Goal: Information Seeking & Learning: Learn about a topic

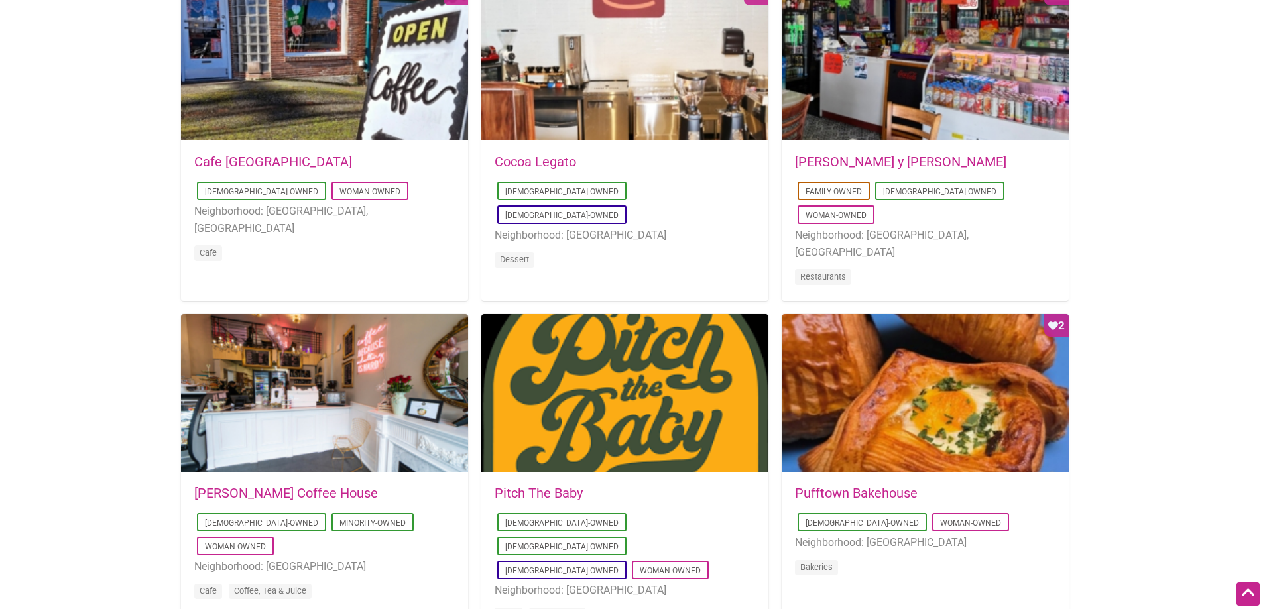
scroll to position [729, 0]
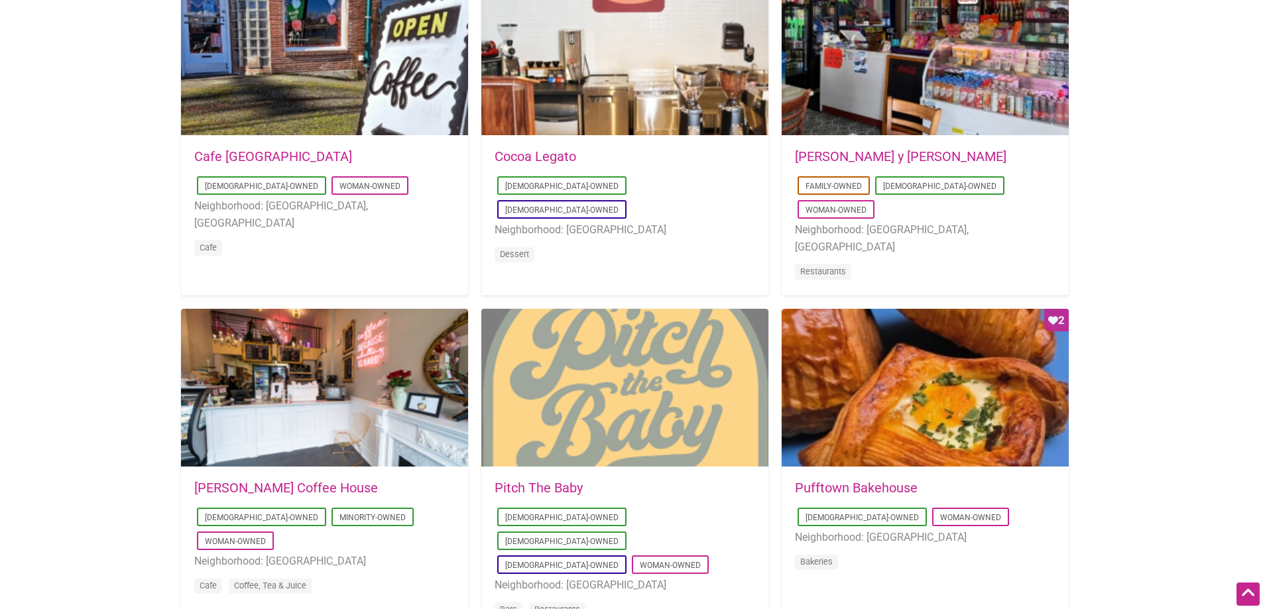
click at [662, 404] on div at bounding box center [624, 388] width 287 height 159
click at [670, 367] on div at bounding box center [624, 388] width 287 height 159
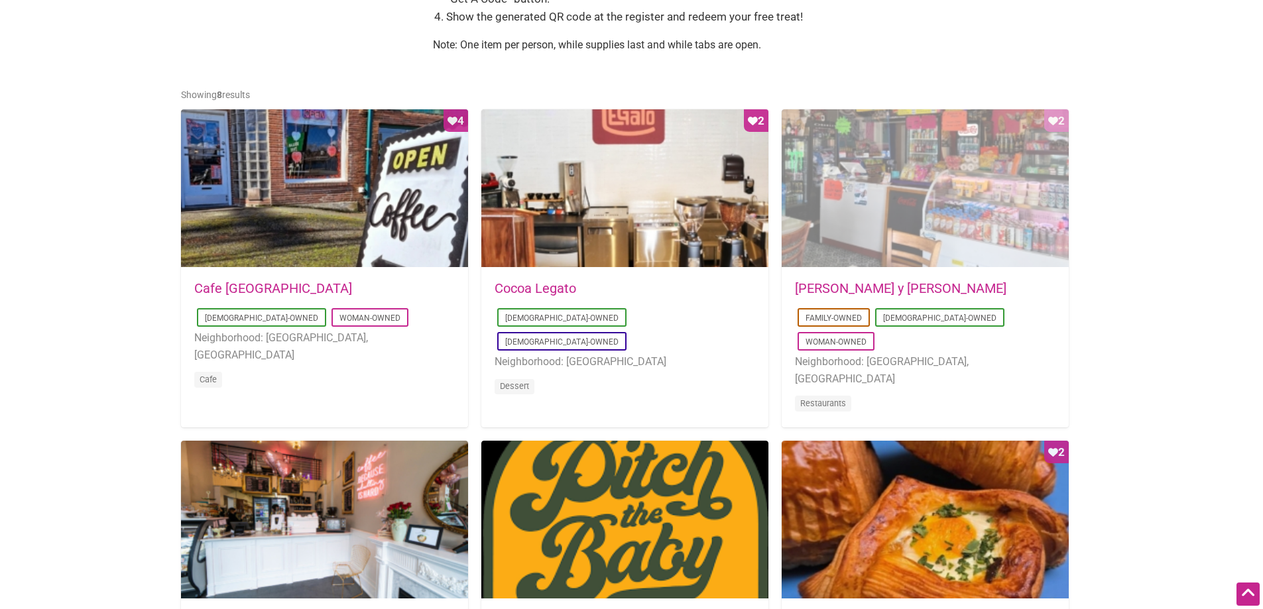
scroll to position [597, 0]
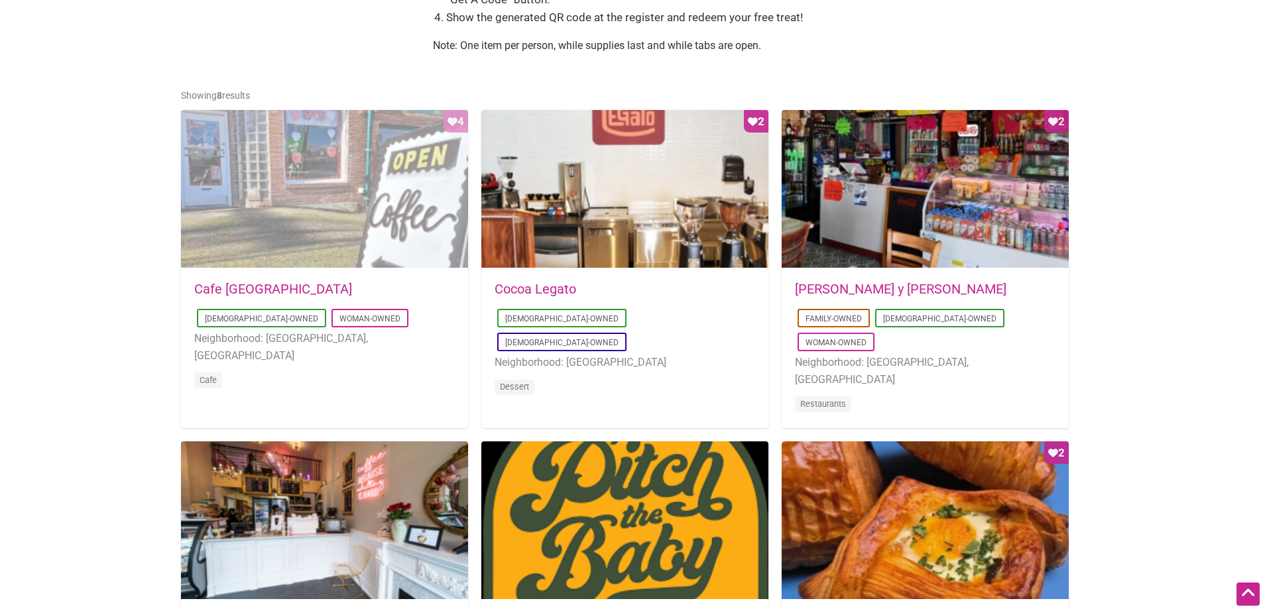
click at [403, 216] on div "Favorite Count 4" at bounding box center [324, 189] width 287 height 159
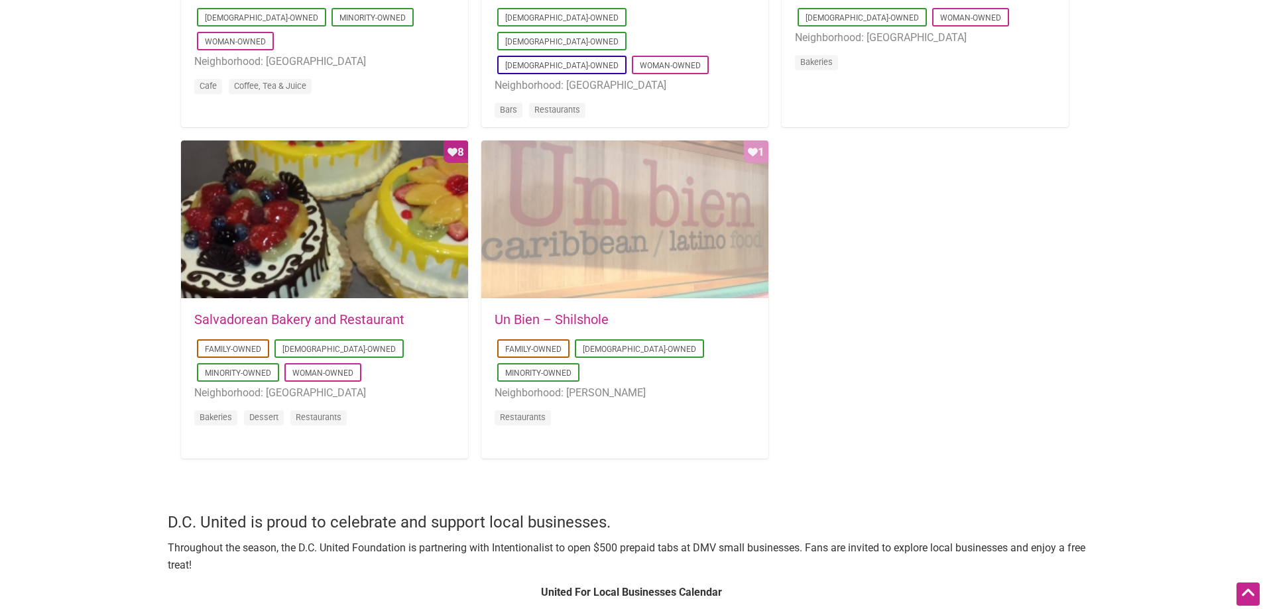
scroll to position [1194, 0]
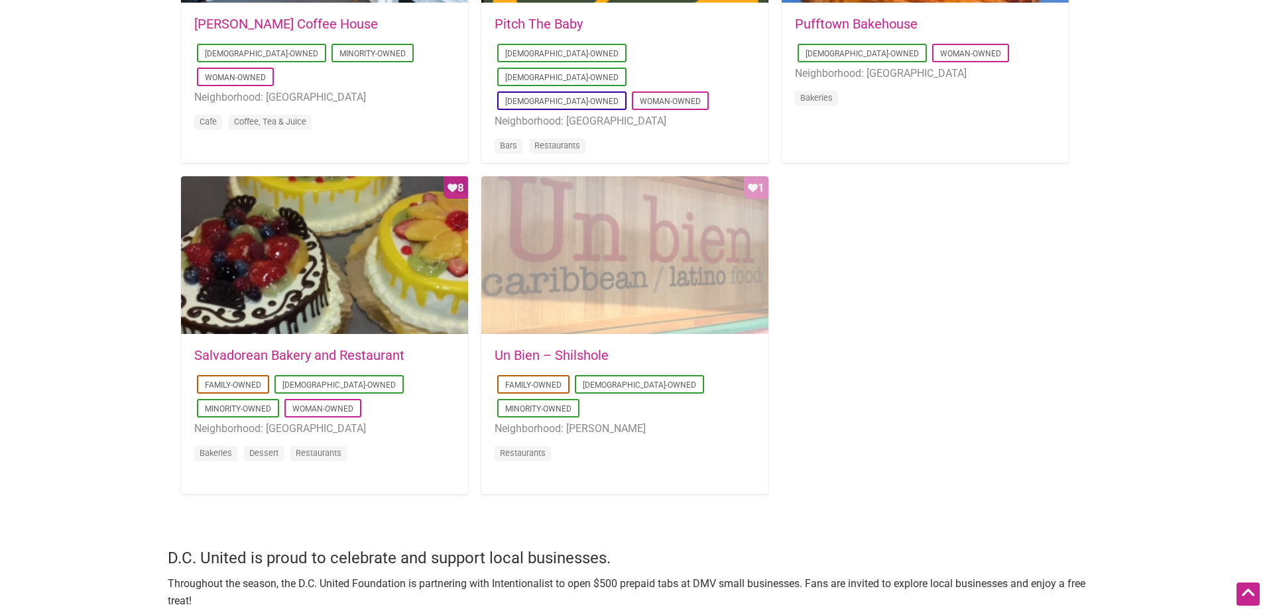
click at [571, 294] on div "Favorite Count 1" at bounding box center [624, 255] width 287 height 159
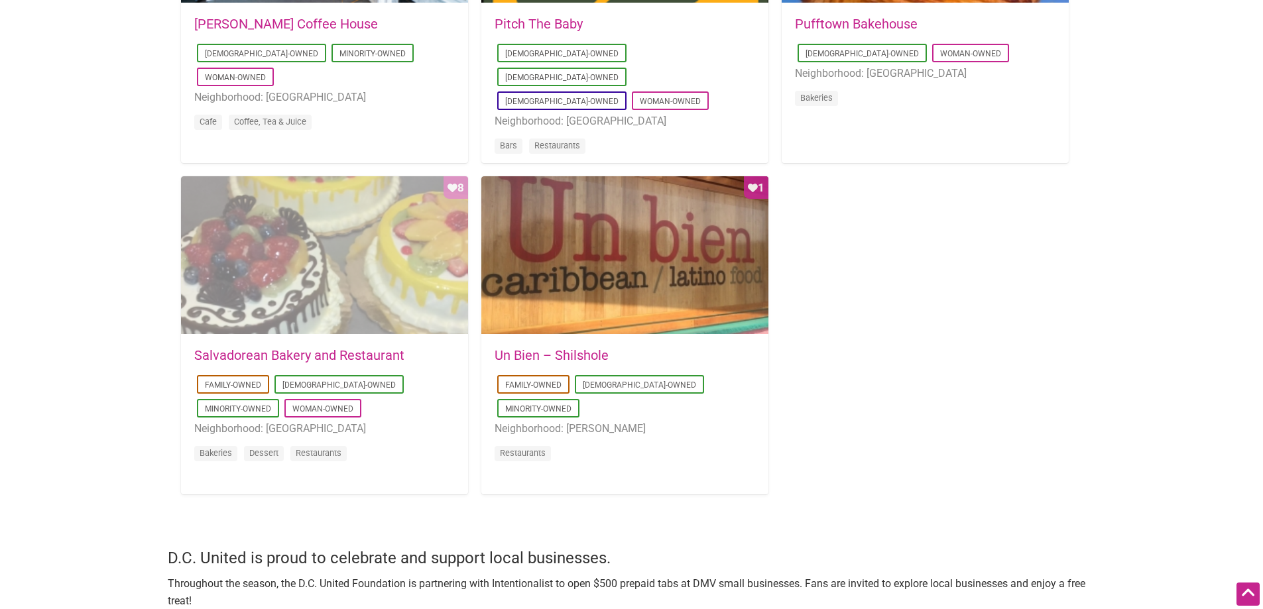
click at [291, 277] on div "Favorite Count 8" at bounding box center [324, 255] width 287 height 159
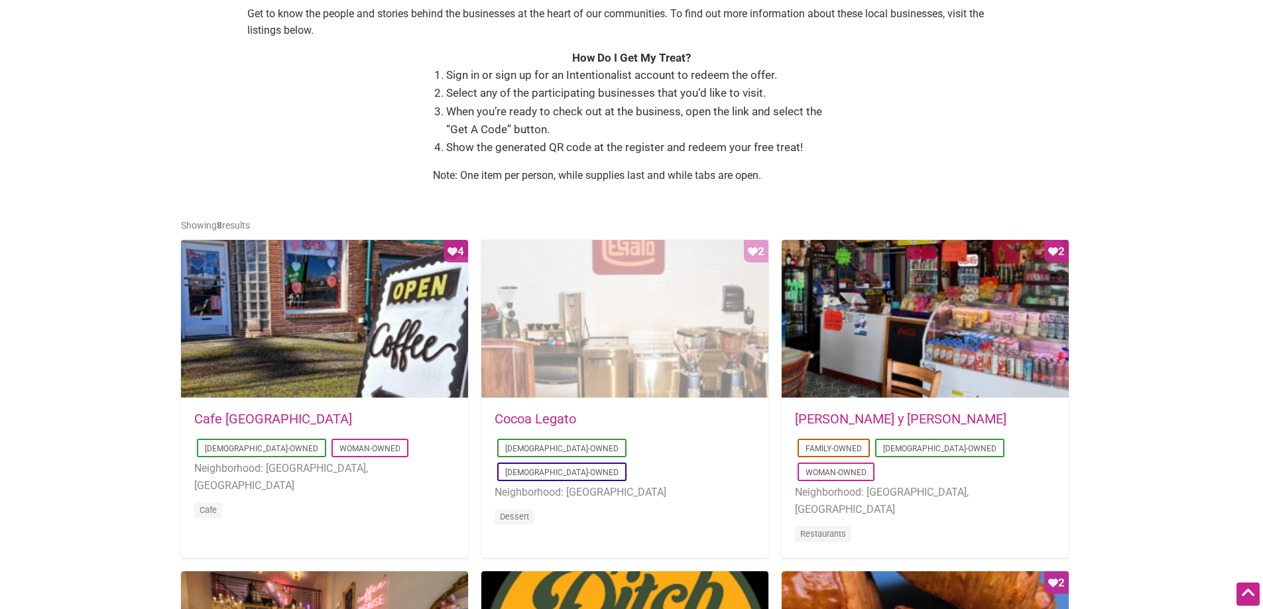
scroll to position [464, 0]
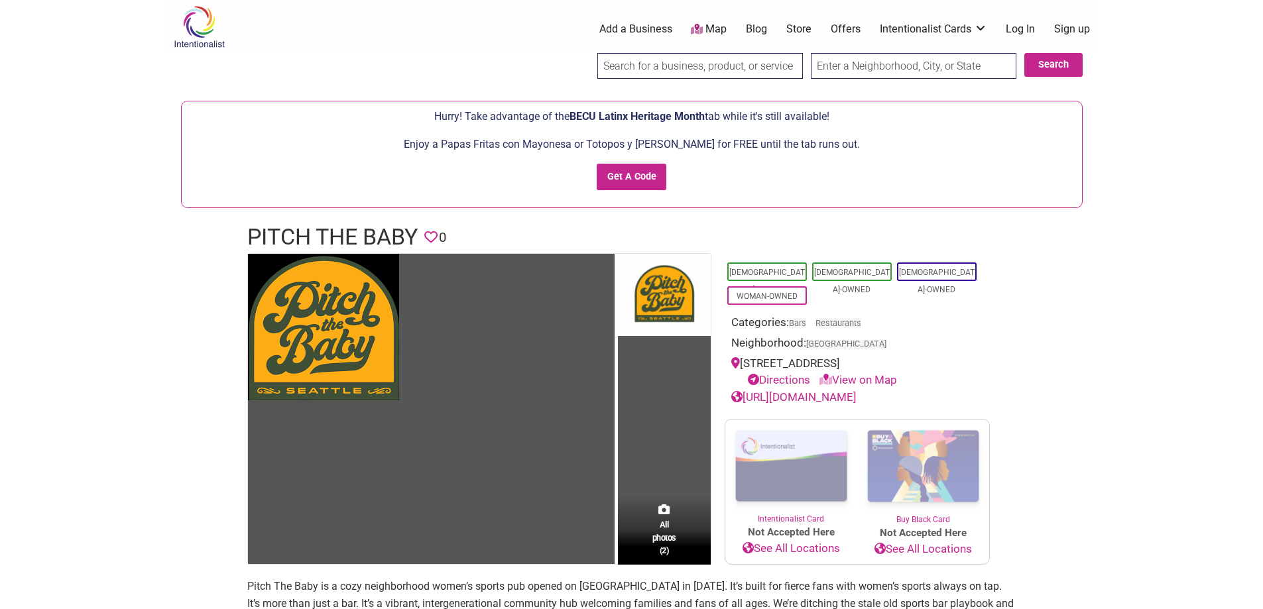
drag, startPoint x: 667, startPoint y: 183, endPoint x: 679, endPoint y: 180, distance: 12.4
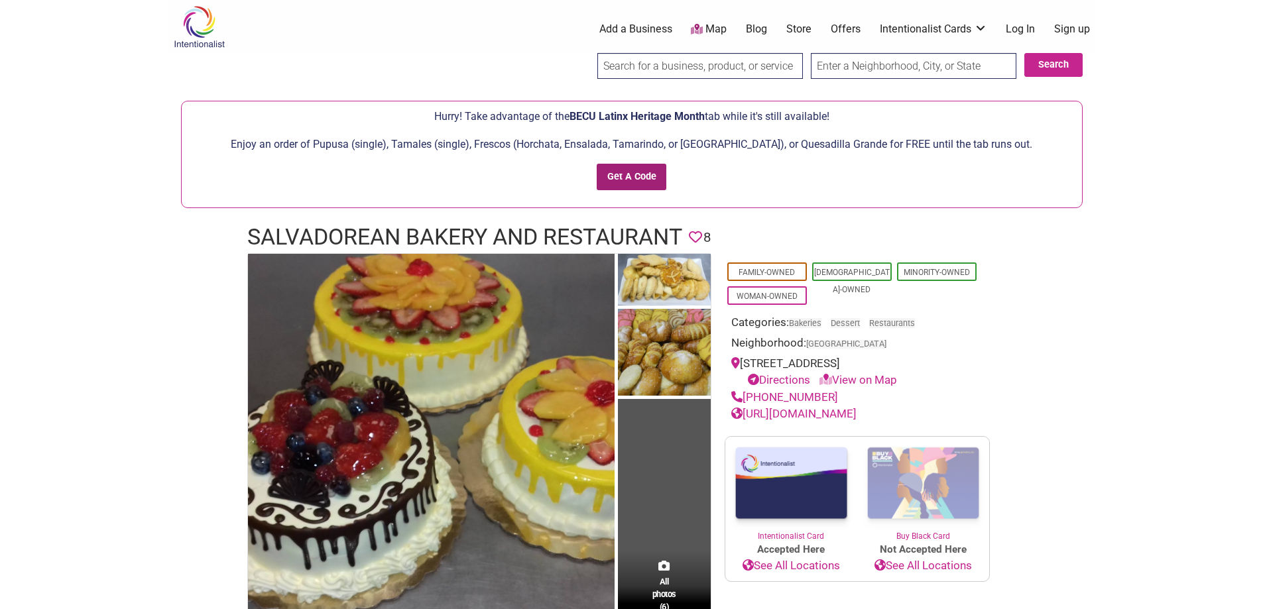
drag, startPoint x: 403, startPoint y: 324, endPoint x: 647, endPoint y: 179, distance: 283.6
